Goal: Transaction & Acquisition: Purchase product/service

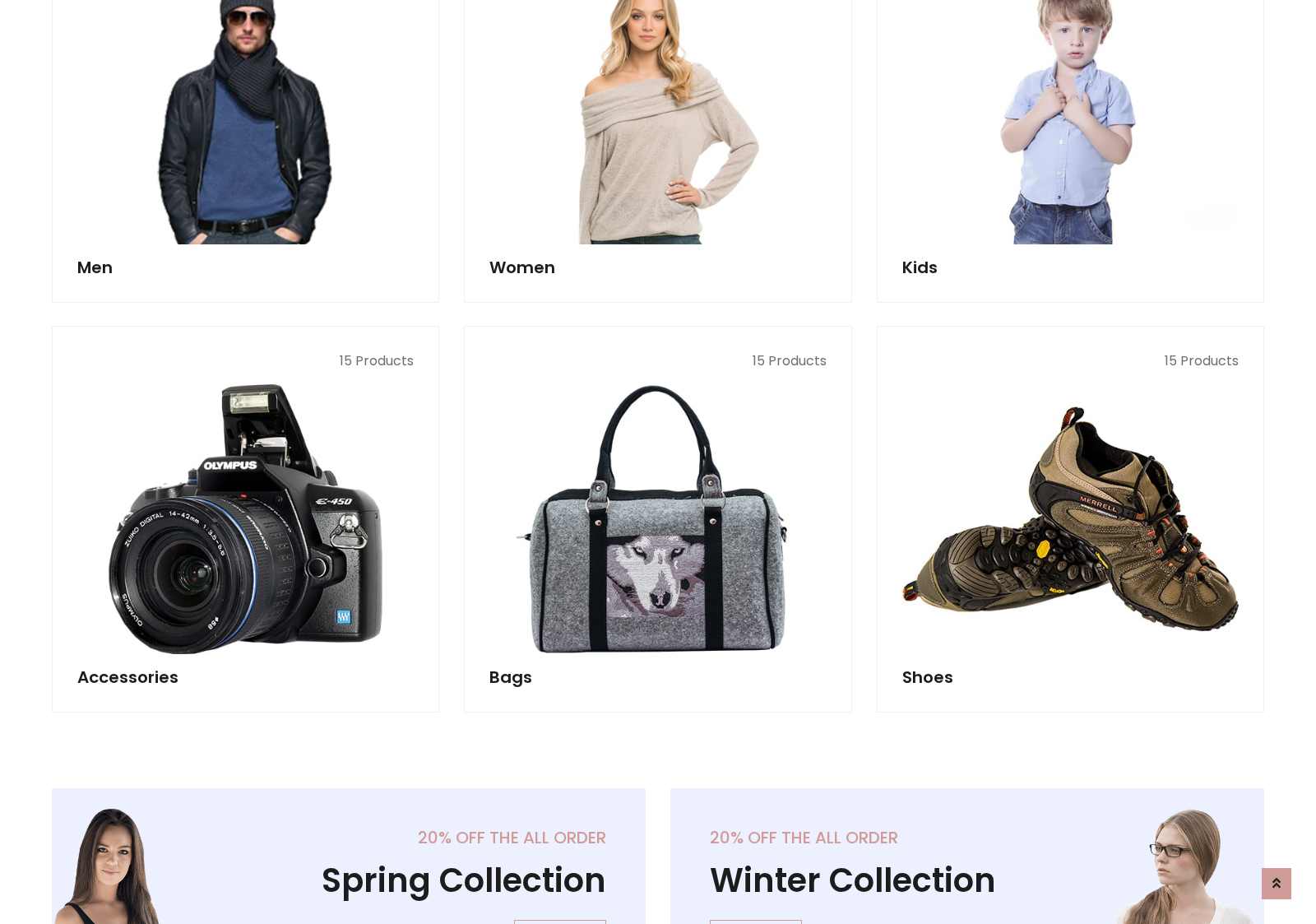
scroll to position [550, 0]
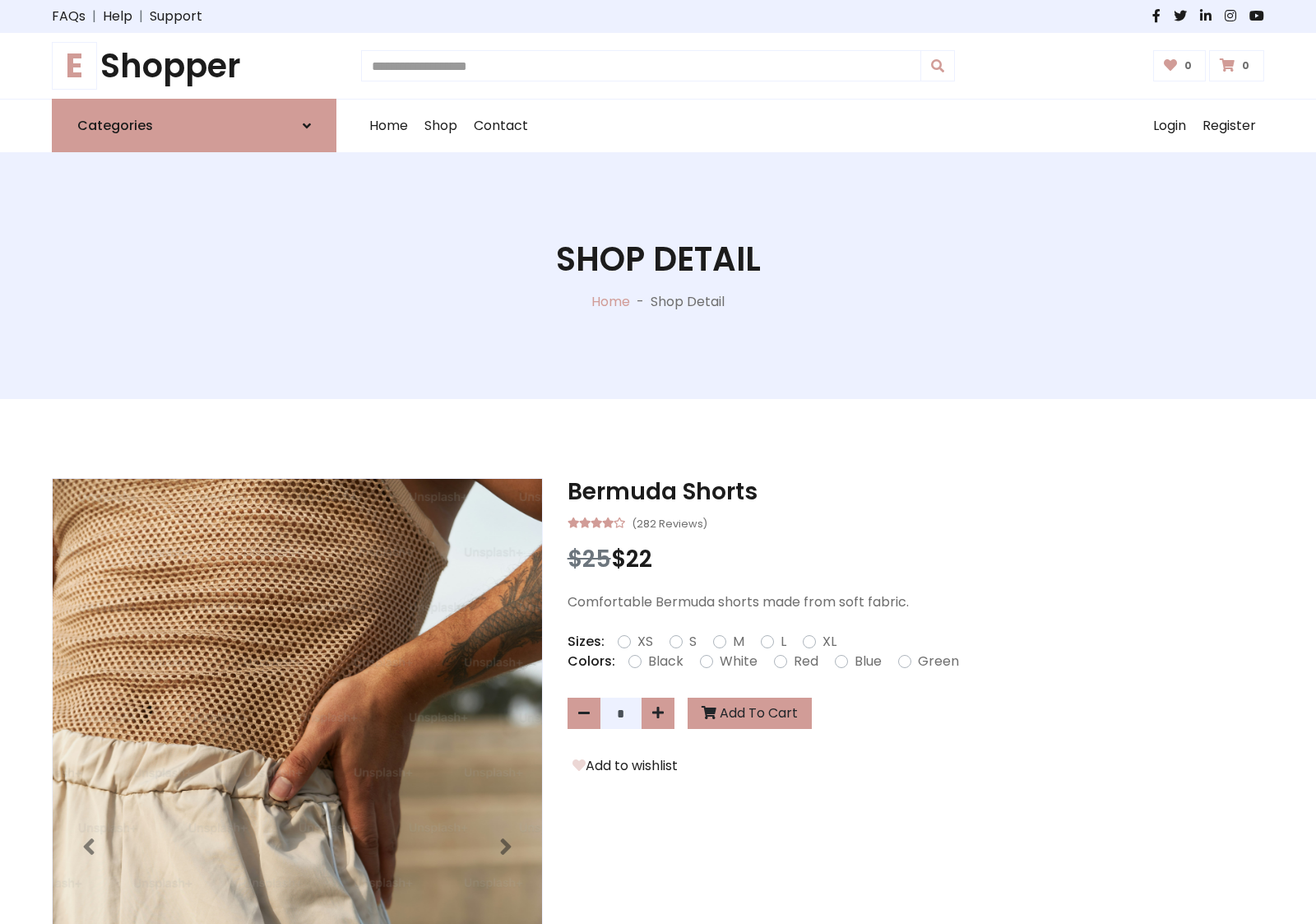
click at [194, 66] on h1 "E Shopper" at bounding box center [193, 65] width 285 height 40
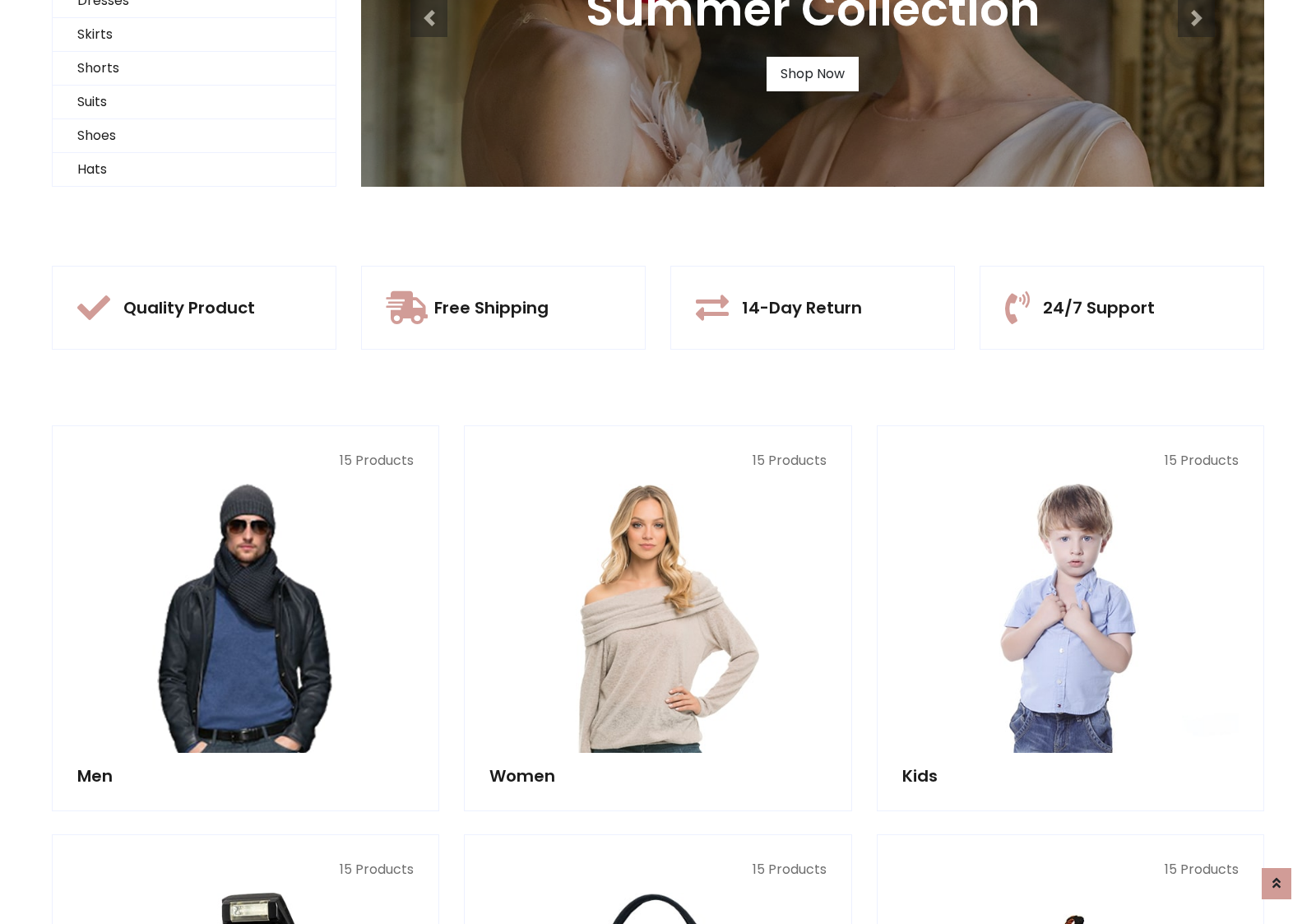
scroll to position [158, 0]
